Goal: Task Accomplishment & Management: Use online tool/utility

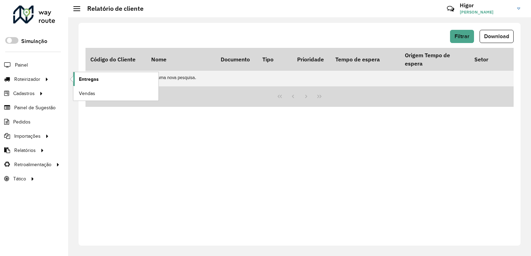
click at [86, 84] on link "Entregas" at bounding box center [115, 79] width 85 height 14
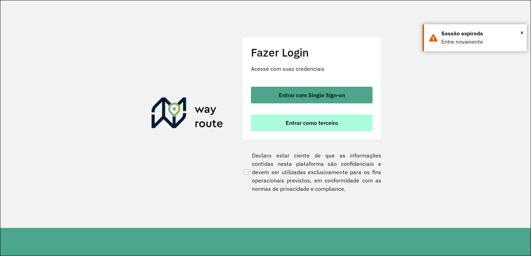
click at [284, 124] on button "Entrar como terceiro" at bounding box center [312, 123] width 122 height 17
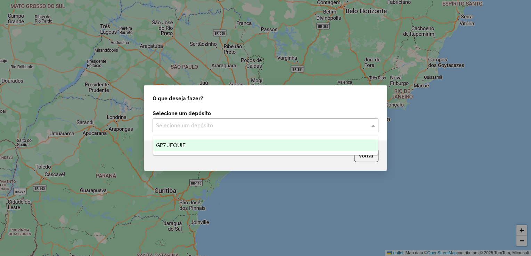
click at [232, 124] on input "text" at bounding box center [258, 126] width 205 height 8
click at [225, 145] on div "GP7 JEQUIE" at bounding box center [265, 146] width 225 height 12
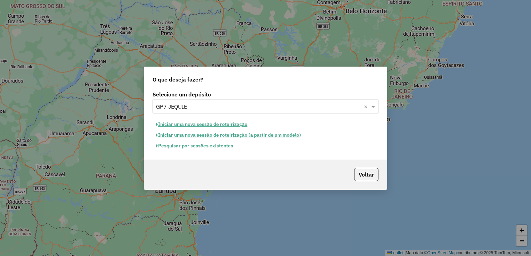
click at [212, 146] on button "Pesquisar por sessões existentes" at bounding box center [194, 146] width 84 height 11
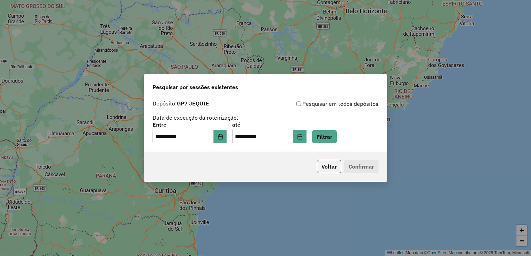
click at [363, 164] on p-footer "Voltar Confirmar" at bounding box center [346, 166] width 64 height 13
click at [364, 169] on p-footer "Voltar Confirmar" at bounding box center [346, 166] width 64 height 13
click at [334, 139] on button "Filtrar" at bounding box center [324, 136] width 25 height 13
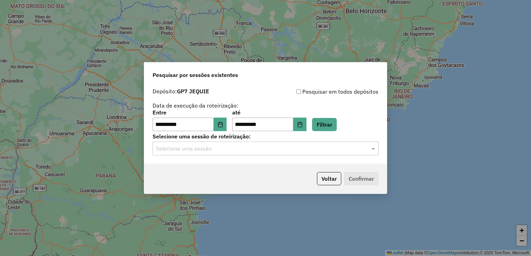
click at [364, 157] on div "**********" at bounding box center [265, 125] width 242 height 80
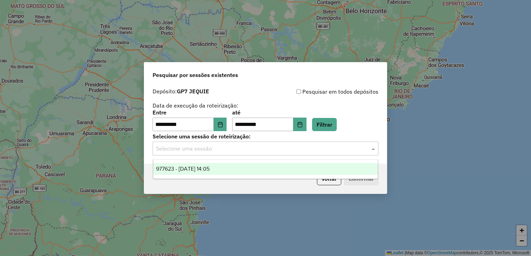
click at [372, 153] on div "Selecione uma sessão" at bounding box center [265, 149] width 226 height 14
click at [327, 167] on div "977623 - 11/08/2025 14:05" at bounding box center [265, 169] width 225 height 12
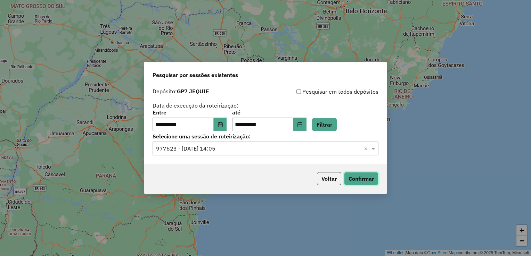
click at [365, 177] on button "Confirmar" at bounding box center [361, 178] width 34 height 13
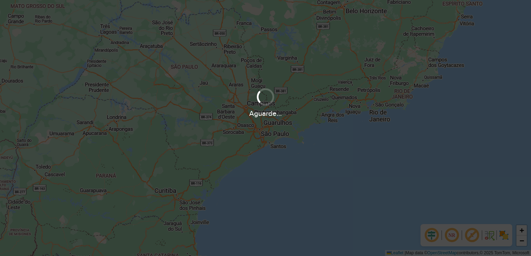
click at [365, 177] on div "Aguarde..." at bounding box center [265, 128] width 531 height 256
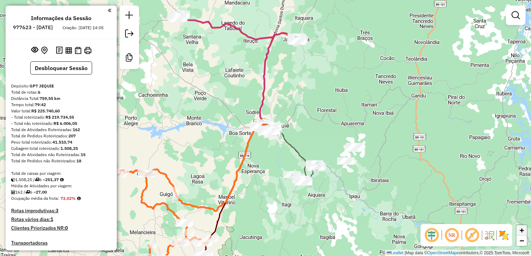
click at [522, 230] on span "+" at bounding box center [521, 230] width 5 height 9
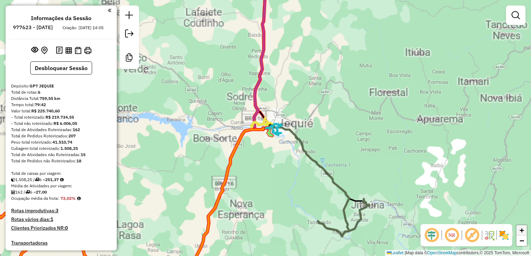
click at [522, 230] on span "+" at bounding box center [521, 230] width 5 height 9
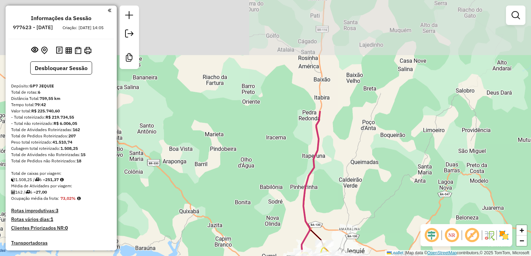
drag, startPoint x: 327, startPoint y: 37, endPoint x: 428, endPoint y: 255, distance: 240.6
click at [428, 255] on div "Janela de atendimento Grade de atendimento Capacidade Transportadoras Veículos …" at bounding box center [265, 128] width 531 height 256
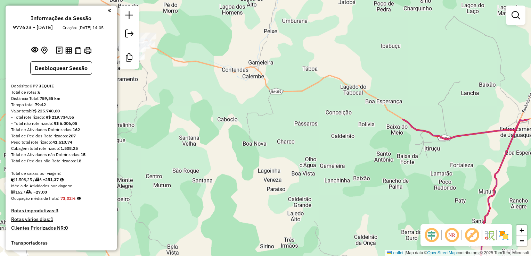
drag, startPoint x: 385, startPoint y: 73, endPoint x: 504, endPoint y: 199, distance: 173.6
click at [504, 199] on div "Janela de atendimento Grade de atendimento Capacidade Transportadoras Veículos …" at bounding box center [265, 128] width 531 height 256
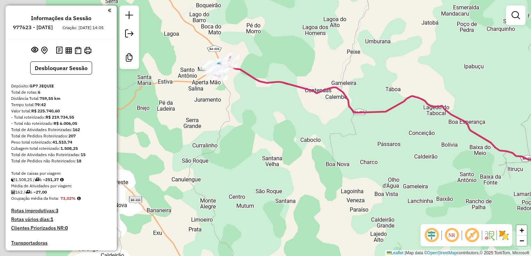
drag, startPoint x: 296, startPoint y: 105, endPoint x: 402, endPoint y: 176, distance: 127.8
click at [402, 176] on div "Janela de atendimento Grade de atendimento Capacidade Transportadoras Veículos …" at bounding box center [265, 128] width 531 height 256
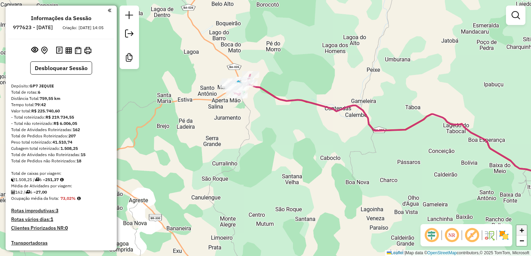
click at [521, 230] on span "+" at bounding box center [521, 230] width 5 height 9
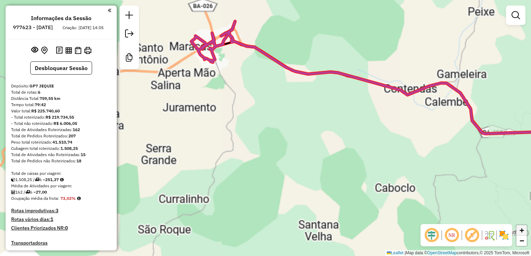
click at [521, 230] on span "+" at bounding box center [521, 230] width 5 height 9
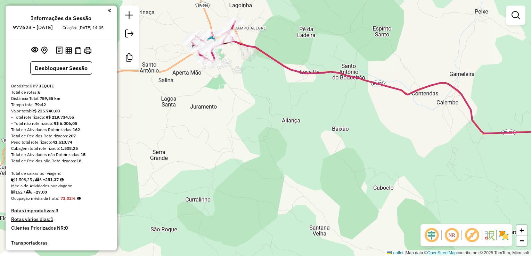
click at [402, 144] on div "Janela de atendimento Grade de atendimento Capacidade Transportadoras Veículos …" at bounding box center [265, 128] width 531 height 256
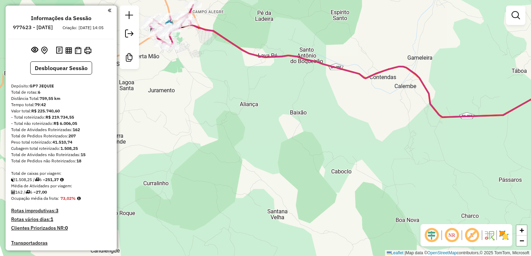
drag, startPoint x: 394, startPoint y: 136, endPoint x: 208, endPoint y: 86, distance: 192.6
click at [208, 86] on div "Janela de atendimento Grade de atendimento Capacidade Transportadoras Veículos …" at bounding box center [265, 128] width 531 height 256
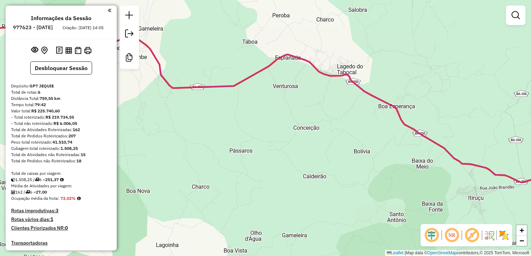
drag, startPoint x: 410, startPoint y: 69, endPoint x: 182, endPoint y: 68, distance: 228.5
click at [182, 68] on div "Janela de atendimento Grade de atendimento Capacidade Transportadoras Veículos …" at bounding box center [265, 128] width 531 height 256
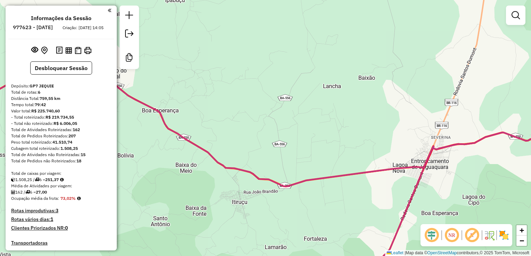
drag, startPoint x: 321, startPoint y: 88, endPoint x: 122, endPoint y: 26, distance: 208.8
click at [122, 26] on hb-router-mapa "Informações da Sessão 977623 - [DATE] Criação: [DATE] 14:05 Desbloquear Sessão …" at bounding box center [265, 128] width 531 height 256
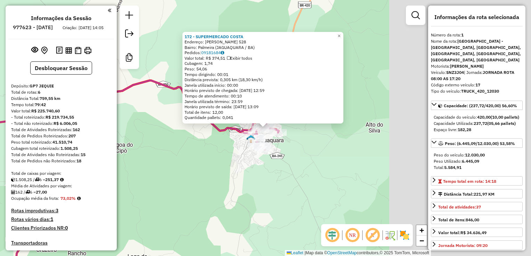
click at [405, 117] on div "Rota 1 - Placa SNZ3J04 172 - SUPERMERCADO COSTA 172 - SUPERMERCADO COSTA Endere…" at bounding box center [265, 128] width 531 height 256
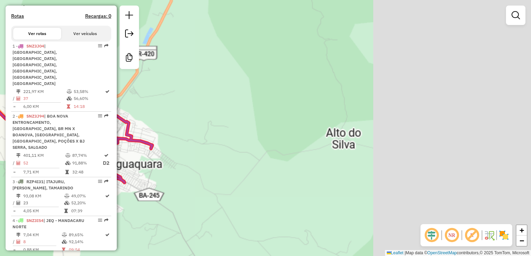
scroll to position [282, 0]
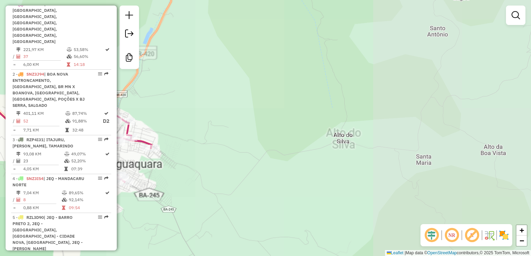
click at [405, 117] on div "Janela de atendimento Grade de atendimento Capacidade Transportadoras Veículos …" at bounding box center [265, 128] width 531 height 256
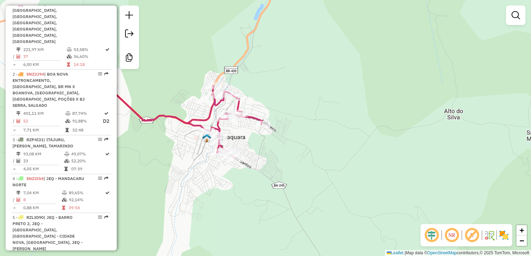
drag, startPoint x: 243, startPoint y: 140, endPoint x: 353, endPoint y: 116, distance: 113.0
click at [353, 116] on div "Janela de atendimento Grade de atendimento Capacidade Transportadoras Veículos …" at bounding box center [265, 128] width 531 height 256
click at [310, 117] on div "Janela de atendimento Grade de atendimento Capacidade Transportadoras Veículos …" at bounding box center [265, 128] width 531 height 256
click at [525, 234] on link "+" at bounding box center [521, 230] width 10 height 10
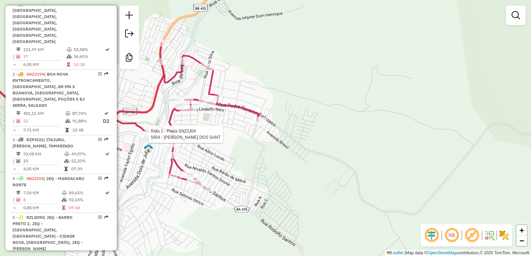
select select "**********"
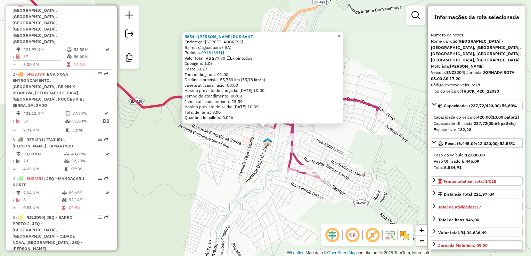
click at [340, 35] on span "×" at bounding box center [338, 36] width 3 height 6
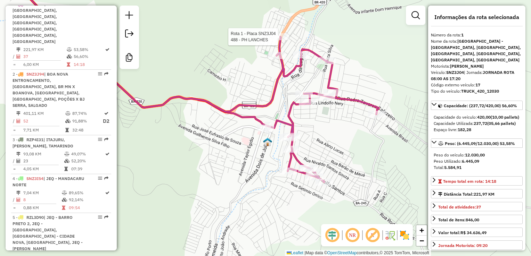
click at [281, 40] on div at bounding box center [279, 36] width 17 height 7
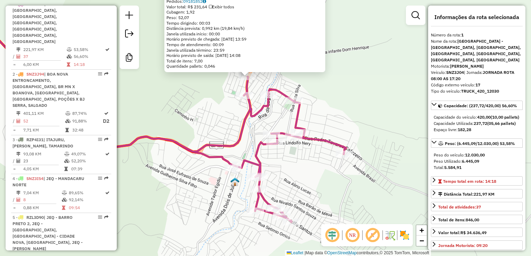
drag, startPoint x: 381, startPoint y: 116, endPoint x: 362, endPoint y: 65, distance: 54.1
click at [362, 65] on div "488 - PH LANCHES Endereço: [DATE] 6 Bairro: Malvina ([GEOGRAPHIC_DATA] / BA) Pe…" at bounding box center [265, 128] width 531 height 256
click at [359, 64] on div "488 - PH LANCHES Endereço: [DATE] 6 Bairro: Malvina ([GEOGRAPHIC_DATA] / BA) Pe…" at bounding box center [265, 128] width 531 height 256
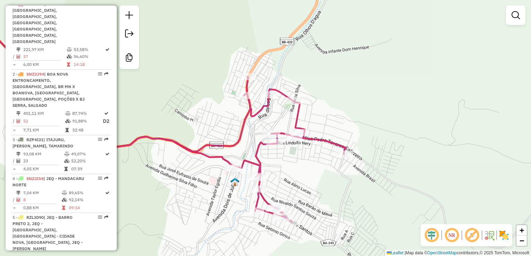
click at [424, 182] on div "Janela de atendimento Grade de atendimento Capacidade Transportadoras Veículos …" at bounding box center [265, 128] width 531 height 256
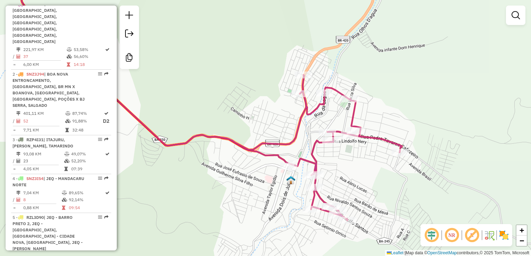
drag, startPoint x: 424, startPoint y: 182, endPoint x: 479, endPoint y: 180, distance: 55.9
click at [479, 180] on div "Janela de atendimento Grade de atendimento Capacidade Transportadoras Veículos …" at bounding box center [265, 128] width 531 height 256
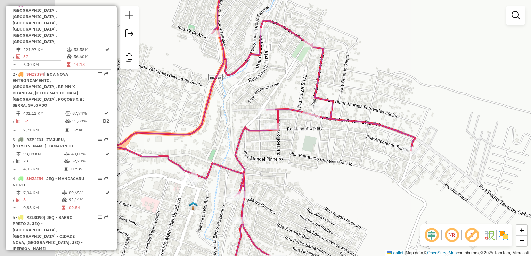
drag, startPoint x: 294, startPoint y: 158, endPoint x: 436, endPoint y: 218, distance: 154.2
click at [436, 218] on div "Janela de atendimento Grade de atendimento Capacidade Transportadoras Veículos …" at bounding box center [265, 128] width 531 height 256
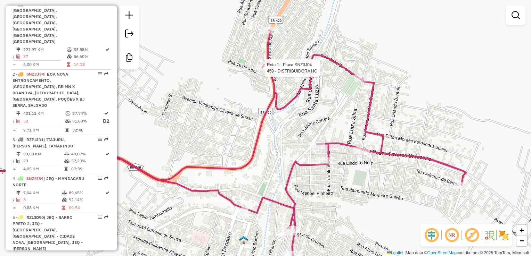
click at [267, 72] on div at bounding box center [261, 68] width 17 height 7
select select "**********"
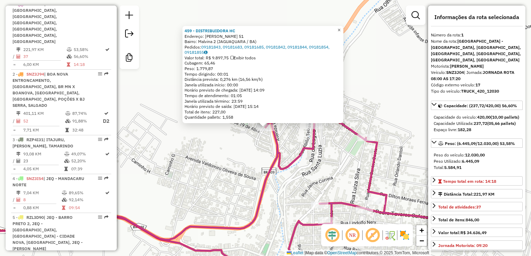
click at [341, 26] on link "×" at bounding box center [339, 30] width 8 height 8
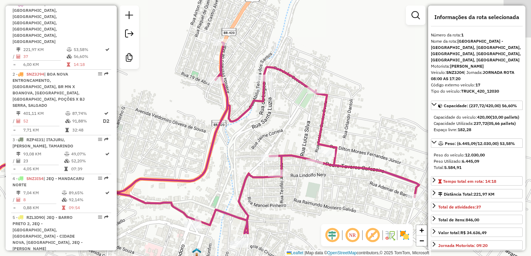
drag, startPoint x: 364, startPoint y: 78, endPoint x: 313, endPoint y: 30, distance: 70.2
click at [313, 30] on div "Janela de atendimento Grade de atendimento Capacidade Transportadoras Veículos …" at bounding box center [265, 128] width 531 height 256
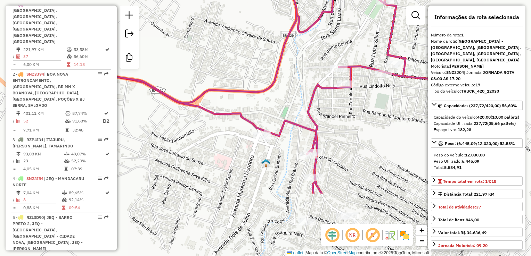
drag, startPoint x: 314, startPoint y: 206, endPoint x: 384, endPoint y: 117, distance: 112.5
click at [384, 117] on div "Janela de atendimento Grade de atendimento Capacidade Transportadoras Veículos …" at bounding box center [265, 128] width 531 height 256
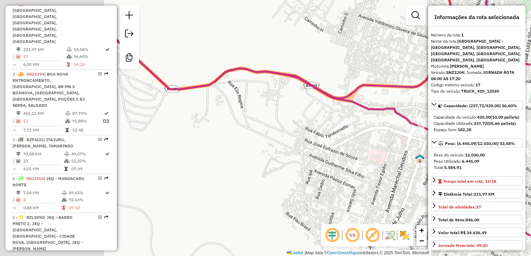
drag, startPoint x: 192, startPoint y: 143, endPoint x: 410, endPoint y: 155, distance: 219.1
click at [410, 155] on div "Janela de atendimento Grade de atendimento Capacidade Transportadoras Veículos …" at bounding box center [265, 128] width 531 height 256
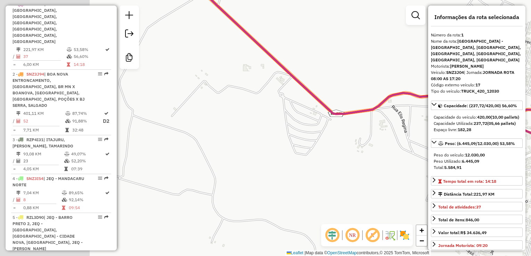
drag, startPoint x: 215, startPoint y: 142, endPoint x: 400, endPoint y: 187, distance: 190.1
click at [400, 187] on div "Janela de atendimento Grade de atendimento Capacidade Transportadoras Veículos …" at bounding box center [265, 128] width 531 height 256
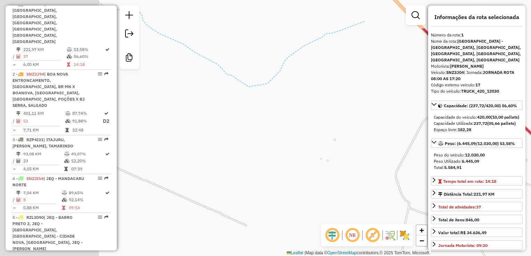
drag, startPoint x: 273, startPoint y: 117, endPoint x: 456, endPoint y: 172, distance: 190.8
click at [456, 172] on hb-router-mapa "Informações da Sessão 977623 - [DATE] Criação: [DATE] 14:05 Desbloquear Sessão …" at bounding box center [265, 128] width 531 height 256
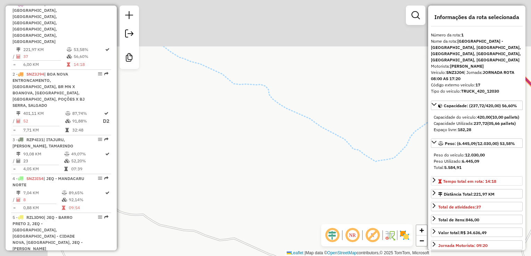
drag, startPoint x: 282, startPoint y: 86, endPoint x: 445, endPoint y: 193, distance: 195.7
click at [445, 193] on hb-router-mapa "Informações da Sessão 977623 - [DATE] Criação: [DATE] 14:05 Desbloquear Sessão …" at bounding box center [265, 128] width 531 height 256
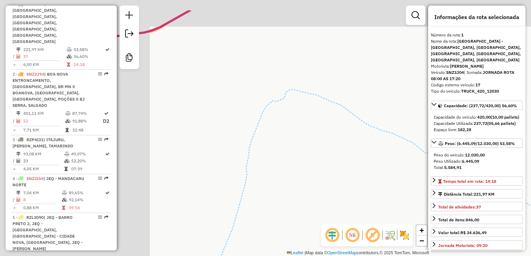
drag, startPoint x: 217, startPoint y: 94, endPoint x: 408, endPoint y: 151, distance: 199.5
click at [408, 151] on div "Janela de atendimento Grade de atendimento Capacidade Transportadoras Veículos …" at bounding box center [265, 128] width 531 height 256
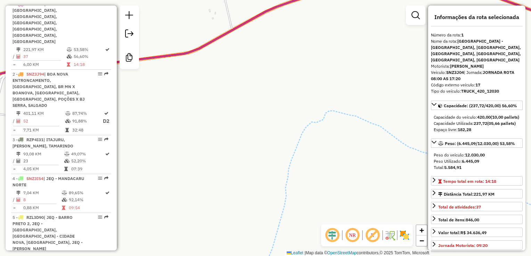
click at [212, 98] on div "Janela de atendimento Grade de atendimento Capacidade Transportadoras Veículos …" at bounding box center [265, 128] width 531 height 256
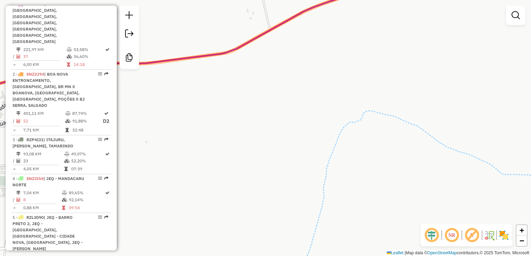
drag, startPoint x: 212, startPoint y: 98, endPoint x: 389, endPoint y: 122, distance: 178.0
click at [389, 122] on div "Janela de atendimento Grade de atendimento Capacidade Transportadoras Veículos …" at bounding box center [265, 128] width 531 height 256
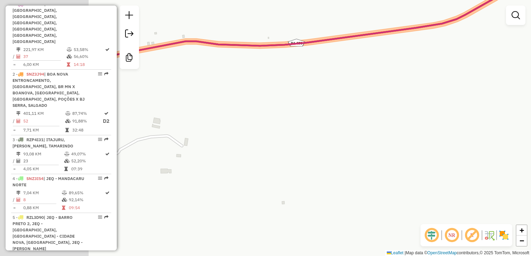
drag, startPoint x: 170, startPoint y: 123, endPoint x: 432, endPoint y: 123, distance: 262.1
click at [432, 123] on div "Janela de atendimento Grade de atendimento Capacidade Transportadoras Veículos …" at bounding box center [265, 128] width 531 height 256
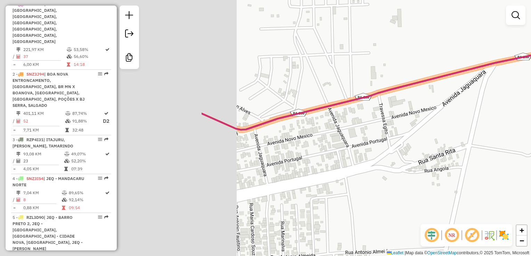
drag, startPoint x: 277, startPoint y: 116, endPoint x: 530, endPoint y: 106, distance: 253.3
click at [530, 106] on html "Aguarde... Pop-up bloqueado! Seu navegador bloqueou automáticamente a abertura …" at bounding box center [265, 128] width 531 height 256
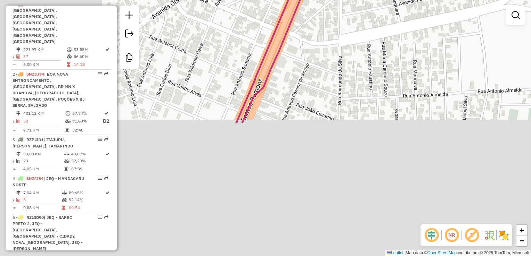
drag, startPoint x: 261, startPoint y: 166, endPoint x: 404, endPoint y: -16, distance: 231.2
click at [404, 0] on html "Aguarde... Pop-up bloqueado! Seu navegador bloqueou automáticamente a abertura …" at bounding box center [265, 128] width 531 height 256
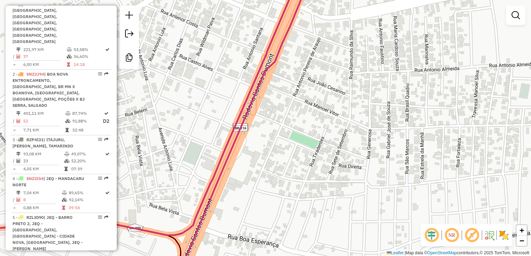
click at [524, 247] on div "+ −" at bounding box center [521, 236] width 12 height 22
click at [523, 246] on link "−" at bounding box center [521, 241] width 10 height 10
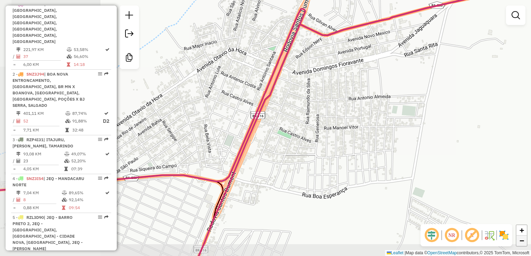
click at [523, 246] on link "−" at bounding box center [521, 241] width 10 height 10
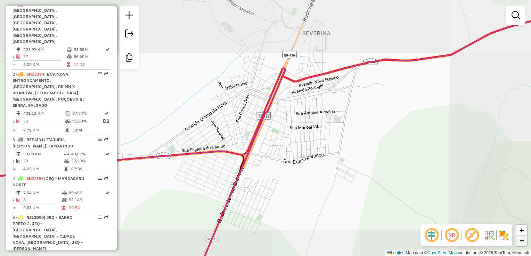
click at [523, 246] on link "−" at bounding box center [521, 241] width 10 height 10
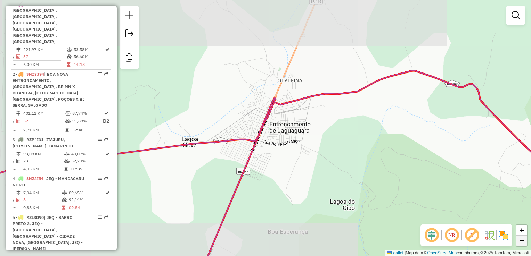
click at [523, 246] on link "−" at bounding box center [521, 241] width 10 height 10
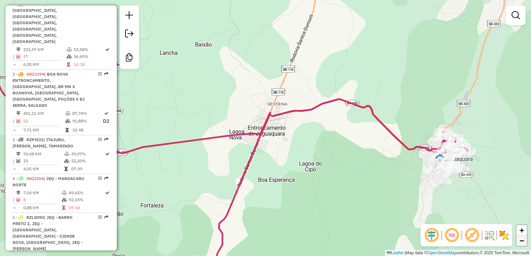
click at [523, 246] on link "−" at bounding box center [521, 241] width 10 height 10
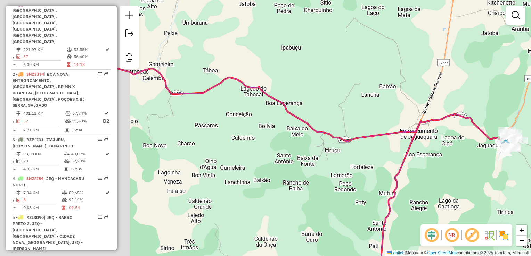
drag, startPoint x: 212, startPoint y: 153, endPoint x: 366, endPoint y: 153, distance: 153.8
click at [366, 153] on div "Janela de atendimento Grade de atendimento Capacidade Transportadoras Veículos …" at bounding box center [265, 128] width 531 height 256
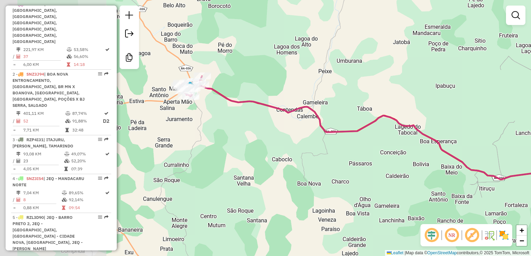
drag, startPoint x: 268, startPoint y: 156, endPoint x: 421, endPoint y: 194, distance: 157.5
click at [421, 194] on div "Janela de atendimento Grade de atendimento Capacidade Transportadoras Veículos …" at bounding box center [265, 128] width 531 height 256
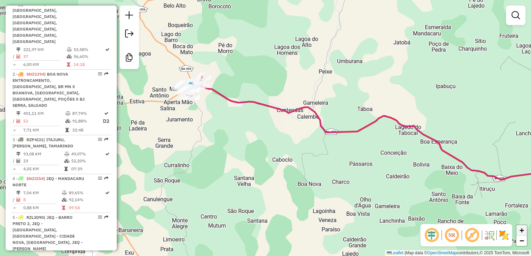
click at [523, 232] on span "+" at bounding box center [521, 230] width 5 height 9
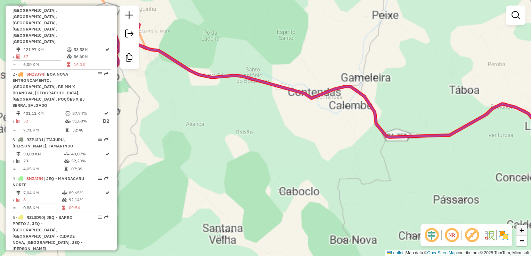
click at [523, 232] on span "+" at bounding box center [521, 230] width 5 height 9
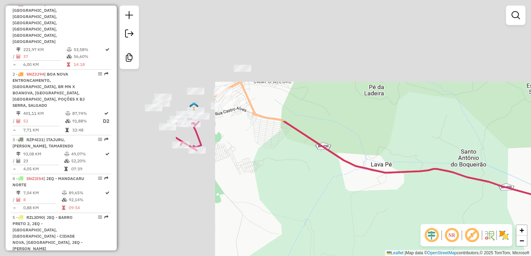
drag, startPoint x: 162, startPoint y: 100, endPoint x: 390, endPoint y: 247, distance: 271.0
click at [390, 247] on div "Janela de atendimento Grade de atendimento Capacidade Transportadoras Veículos …" at bounding box center [265, 128] width 531 height 256
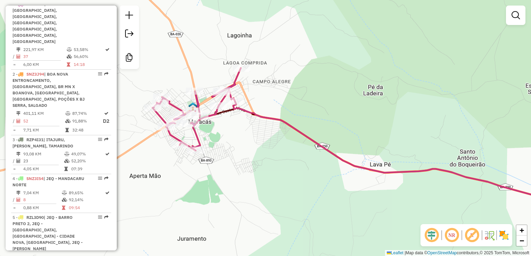
click at [390, 247] on div "Janela de atendimento Grade de atendimento Capacidade Transportadoras Veículos …" at bounding box center [265, 128] width 531 height 256
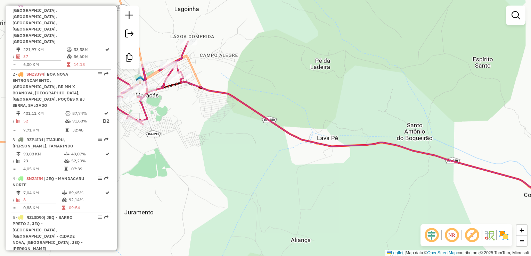
drag, startPoint x: 410, startPoint y: 207, endPoint x: 219, endPoint y: 151, distance: 198.4
click at [219, 151] on div "Janela de atendimento Grade de atendimento Capacidade Transportadoras Veículos …" at bounding box center [265, 128] width 531 height 256
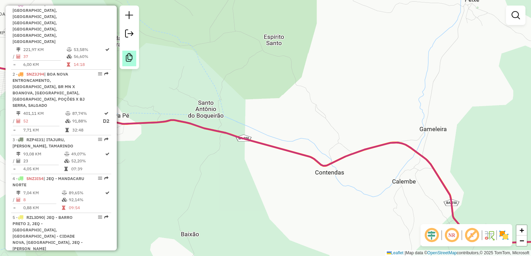
drag, startPoint x: 350, startPoint y: 178, endPoint x: 131, endPoint y: 64, distance: 246.6
click at [131, 64] on hb-router-mapa "Informações da Sessão 977623 - [DATE] Criação: [DATE] 14:05 Desbloquear Sessão …" at bounding box center [265, 128] width 531 height 256
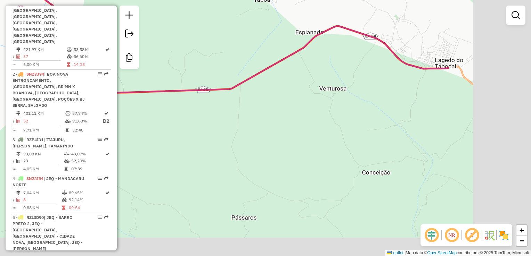
drag, startPoint x: 458, startPoint y: 149, endPoint x: 178, endPoint y: 148, distance: 280.5
click at [178, 148] on div "Janela de atendimento Grade de atendimento Capacidade Transportadoras Veículos …" at bounding box center [265, 128] width 531 height 256
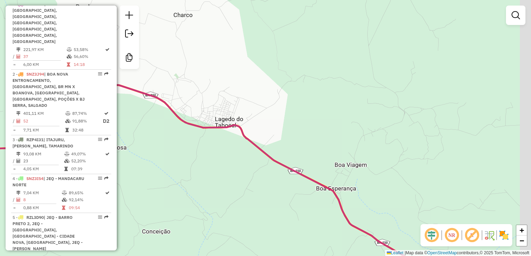
drag, startPoint x: 359, startPoint y: 139, endPoint x: 137, endPoint y: 49, distance: 239.6
click at [137, 49] on hb-router-mapa "Informações da Sessão 977623 - [DATE] Criação: [DATE] 14:05 Desbloquear Sessão …" at bounding box center [265, 128] width 531 height 256
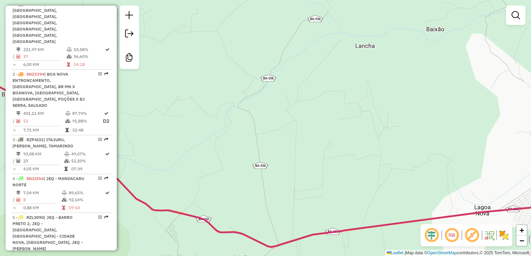
drag, startPoint x: 318, startPoint y: 81, endPoint x: 157, endPoint y: 29, distance: 169.2
click at [157, 29] on div "Janela de atendimento Grade de atendimento Capacidade Transportadoras Veículos …" at bounding box center [265, 128] width 531 height 256
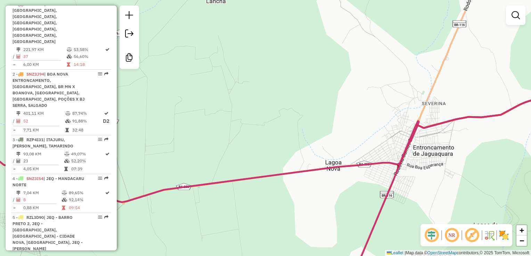
drag, startPoint x: 372, startPoint y: 98, endPoint x: 174, endPoint y: 47, distance: 204.5
click at [174, 47] on div "Janela de atendimento Grade de atendimento Capacidade Transportadoras Veículos …" at bounding box center [265, 128] width 531 height 256
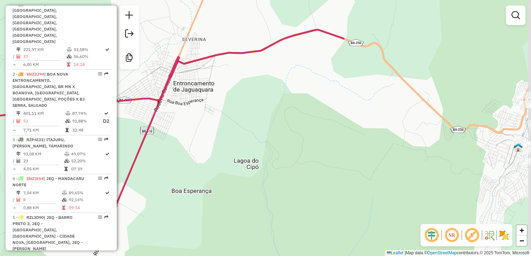
click at [317, 95] on div "Janela de atendimento Grade de atendimento Capacidade Transportadoras Veículos …" at bounding box center [265, 128] width 531 height 256
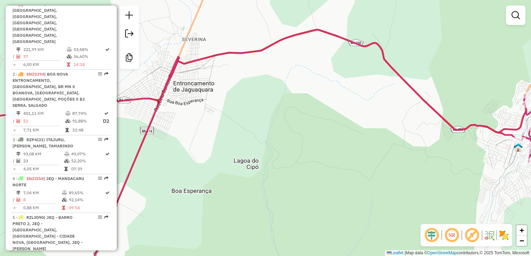
drag, startPoint x: 317, startPoint y: 95, endPoint x: 176, endPoint y: 84, distance: 141.4
click at [176, 84] on div "Janela de atendimento Grade de atendimento Capacidade Transportadoras Veículos …" at bounding box center [265, 128] width 531 height 256
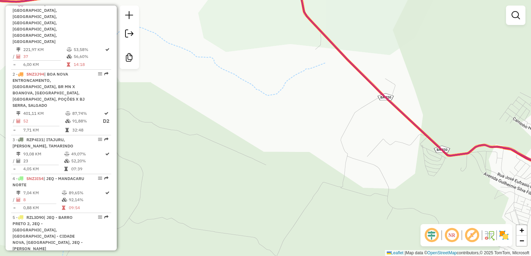
drag, startPoint x: 444, startPoint y: 91, endPoint x: 306, endPoint y: 82, distance: 138.9
click at [306, 82] on div "Janela de atendimento Grade de atendimento Capacidade Transportadoras Veículos …" at bounding box center [265, 128] width 531 height 256
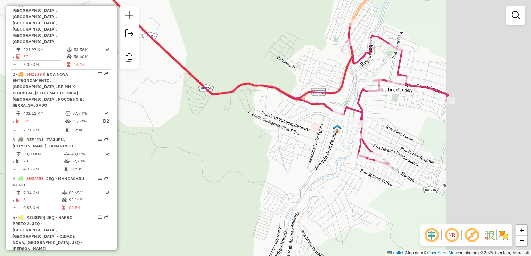
drag, startPoint x: 350, startPoint y: 98, endPoint x: 249, endPoint y: 31, distance: 121.6
click at [249, 31] on div "Janela de atendimento Grade de atendimento Capacidade Transportadoras Veículos …" at bounding box center [265, 128] width 531 height 256
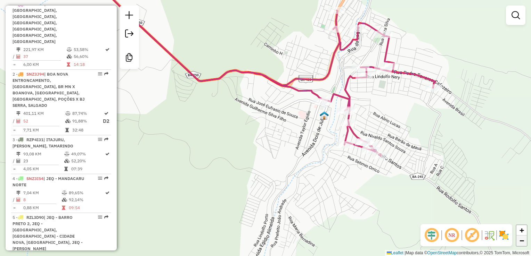
click at [520, 240] on span "−" at bounding box center [521, 240] width 5 height 9
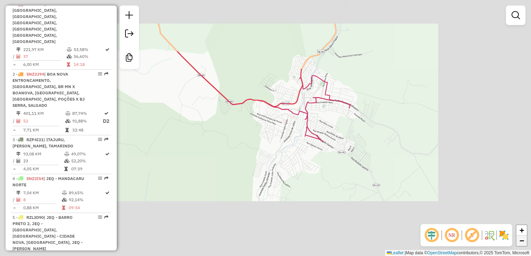
click at [520, 240] on span "−" at bounding box center [521, 240] width 5 height 9
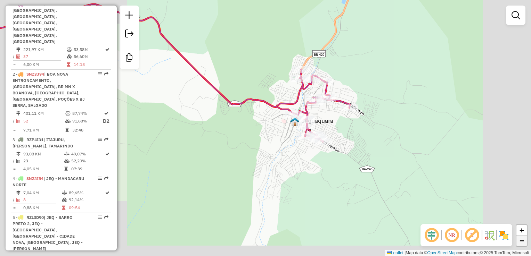
click at [520, 240] on span "−" at bounding box center [521, 240] width 5 height 9
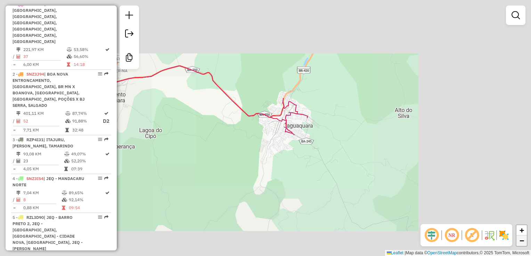
click at [520, 240] on span "−" at bounding box center [521, 240] width 5 height 9
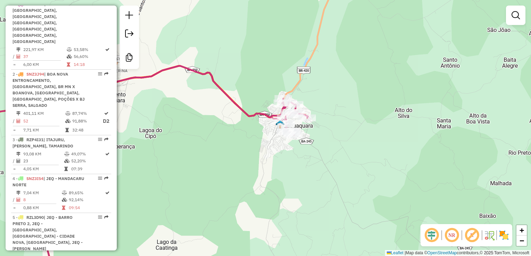
drag, startPoint x: 390, startPoint y: 184, endPoint x: 530, endPoint y: 193, distance: 140.6
click at [530, 193] on html "Aguarde... Pop-up bloqueado! Seu navegador bloqueou automáticamente a abertura …" at bounding box center [265, 128] width 531 height 256
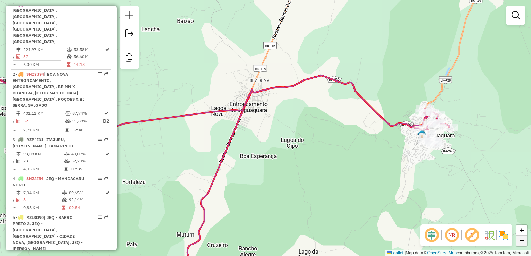
click at [525, 243] on link "−" at bounding box center [521, 241] width 10 height 10
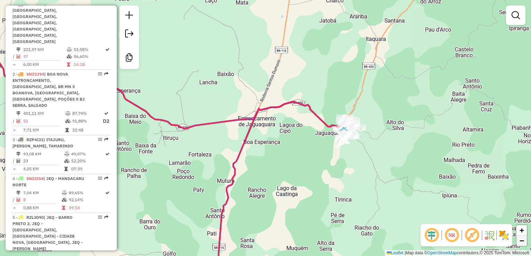
click at [525, 243] on link "−" at bounding box center [521, 241] width 10 height 10
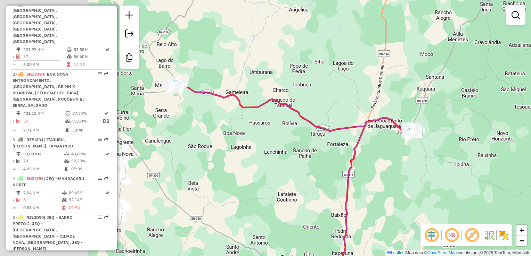
drag, startPoint x: 303, startPoint y: 149, endPoint x: 451, endPoint y: 141, distance: 148.1
click at [451, 141] on div "Janela de atendimento Grade de atendimento Capacidade Transportadoras Veículos …" at bounding box center [265, 128] width 531 height 256
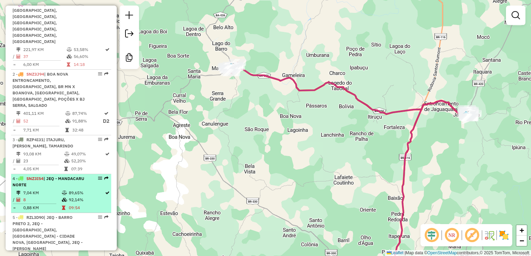
click at [84, 197] on td "92,14%" at bounding box center [86, 200] width 36 height 7
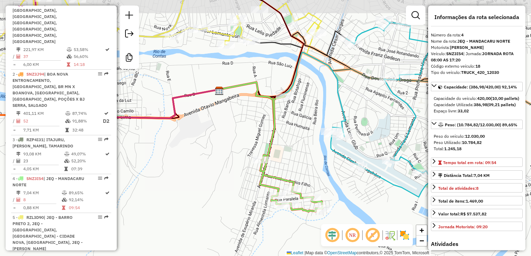
drag, startPoint x: 525, startPoint y: 48, endPoint x: 530, endPoint y: 67, distance: 19.8
click at [530, 67] on div "Janela de atendimento Grade de atendimento Capacidade Transportadoras Veículos …" at bounding box center [265, 128] width 531 height 256
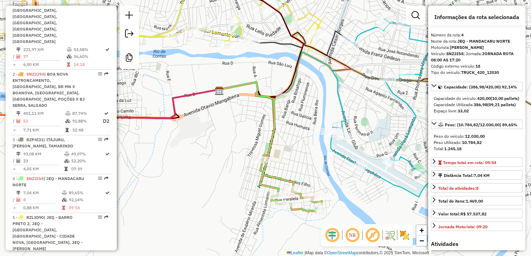
drag, startPoint x: 523, startPoint y: 44, endPoint x: 526, endPoint y: 61, distance: 16.8
click at [526, 61] on hb-router-mapa "Informações da Sessão 977623 - [DATE] Criação: [DATE] 14:05 Desbloquear Sessão …" at bounding box center [265, 128] width 531 height 256
click at [489, 114] on div "Espaço livre: 33,02" at bounding box center [476, 111] width 86 height 6
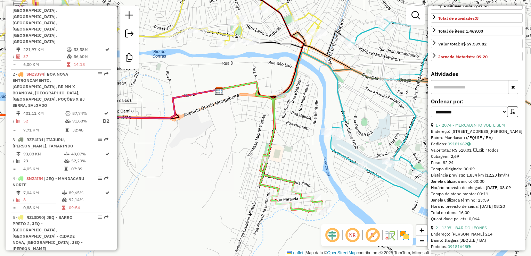
scroll to position [188, 0]
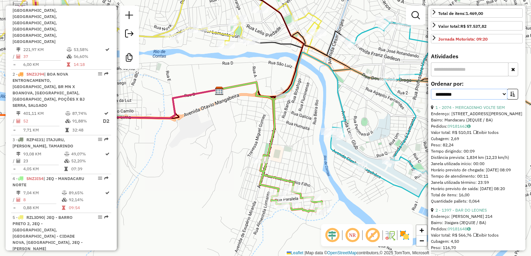
click at [503, 100] on select "**********" at bounding box center [469, 94] width 76 height 11
select select "*********"
click at [431, 100] on select "**********" at bounding box center [469, 94] width 76 height 11
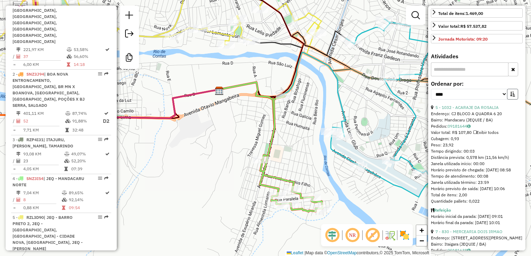
click at [512, 97] on icon "button" at bounding box center [512, 94] width 5 height 5
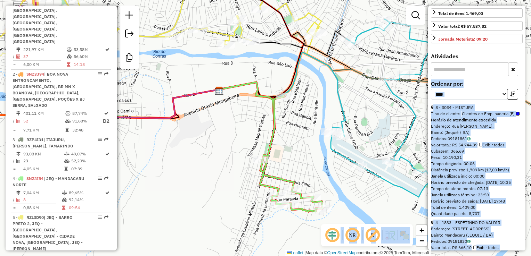
drag, startPoint x: 522, startPoint y: 85, endPoint x: 528, endPoint y: 94, distance: 10.6
click at [528, 94] on hb-router-mapa "Informações da Sessão 977623 - [DATE] Criação: [DATE] 14:05 Desbloquear Sessão …" at bounding box center [265, 128] width 531 height 256
drag, startPoint x: 528, startPoint y: 94, endPoint x: 500, endPoint y: 142, distance: 54.8
click at [500, 136] on div "Bairro: (Jequié / BA)" at bounding box center [477, 133] width 92 height 6
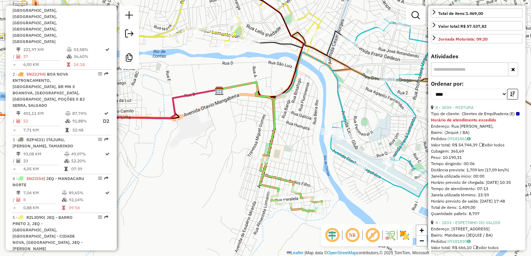
click at [479, 76] on input "text" at bounding box center [469, 69] width 77 height 14
click at [522, 78] on div "**********" at bounding box center [476, 128] width 97 height 245
drag, startPoint x: 522, startPoint y: 78, endPoint x: 488, endPoint y: 63, distance: 37.5
click at [488, 63] on div "**********" at bounding box center [476, 128] width 97 height 245
click at [524, 69] on div "**********" at bounding box center [476, 128] width 97 height 245
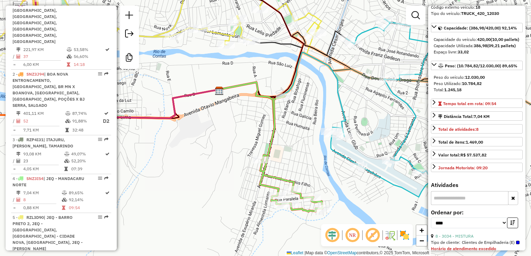
scroll to position [0, 0]
